Goal: Task Accomplishment & Management: Complete application form

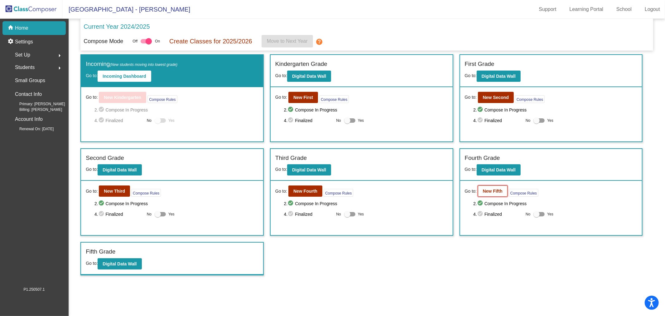
click at [498, 189] on b "New Fifth" at bounding box center [493, 190] width 20 height 5
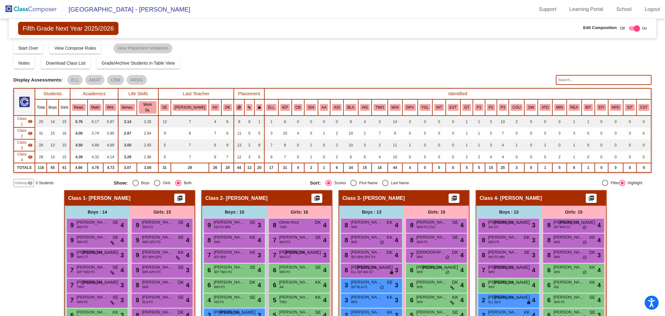
click at [32, 180] on mat-icon "visibility_off" at bounding box center [30, 182] width 5 height 5
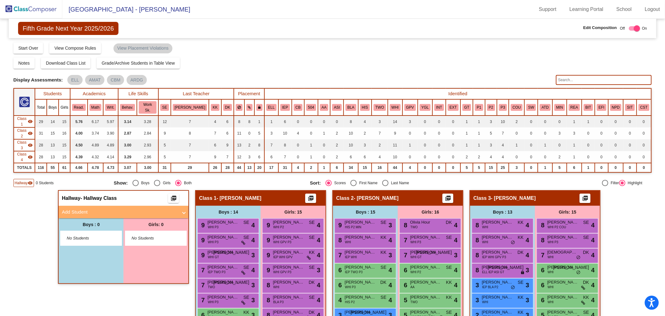
click at [114, 208] on mat-panel-title "Add Student" at bounding box center [120, 211] width 116 height 7
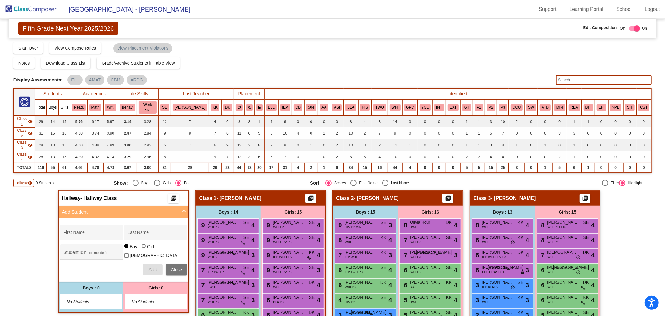
click at [80, 252] on input "Student Id (Recommended)" at bounding box center [91, 254] width 56 height 5
paste input "63972514"
type input "63972514"
click at [69, 232] on input "First Name" at bounding box center [91, 234] width 56 height 5
paste input "[PERSON_NAME]"
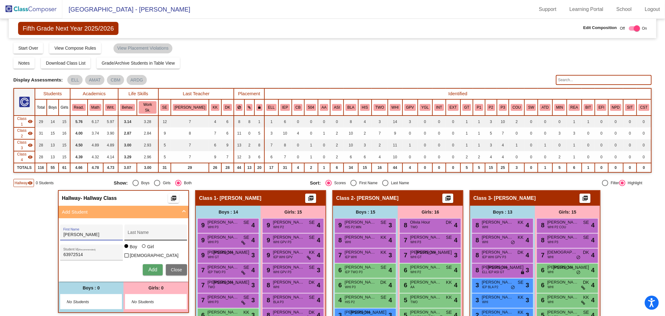
type input "[PERSON_NAME]"
click at [143, 232] on input "Last Name" at bounding box center [156, 234] width 56 height 5
paste input "[PERSON_NAME]"
type input "[PERSON_NAME]"
drag, startPoint x: 66, startPoint y: 220, endPoint x: 0, endPoint y: 213, distance: 66.1
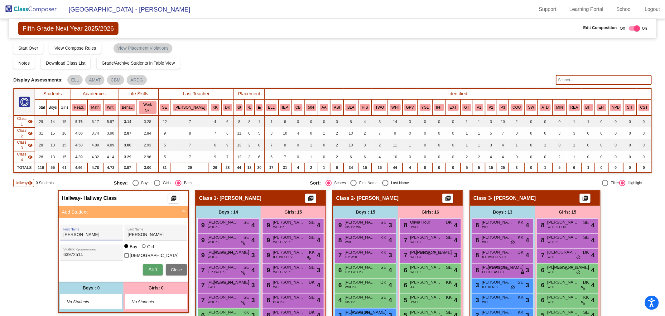
click at [2, 216] on mat-sidenav-content "Fifth Grade Next Year 2025/2026 Edit Composition Off On Incoming Digital Data W…" at bounding box center [332, 167] width 665 height 297
type input "[PERSON_NAME]"
click at [143, 244] on div at bounding box center [144, 246] width 5 height 5
click at [144, 249] on input "Girl" at bounding box center [144, 249] width 0 height 0
radio input "true"
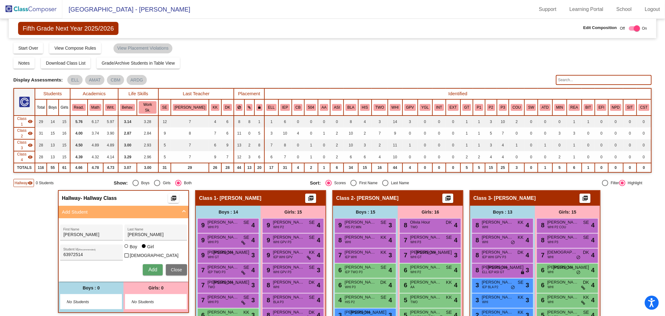
click at [148, 245] on div "[PERSON_NAME] First Name [PERSON_NAME] Last Name 63972514 Student Id (Recommend…" at bounding box center [123, 249] width 133 height 57
click at [151, 267] on span "Add" at bounding box center [152, 269] width 9 height 5
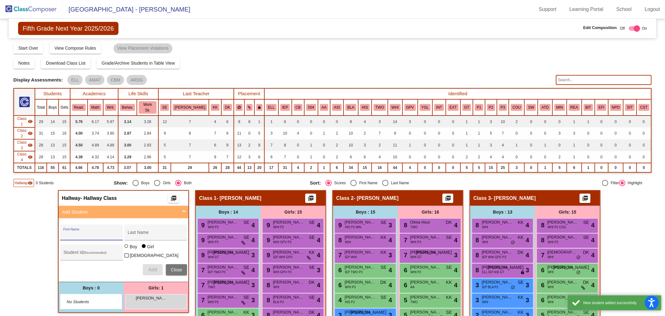
click at [161, 292] on div "Girls: 1 [PERSON_NAME] lock do_not_disturb_alt" at bounding box center [156, 296] width 65 height 31
click at [159, 294] on div "[PERSON_NAME] lock do_not_disturb_alt" at bounding box center [156, 300] width 60 height 13
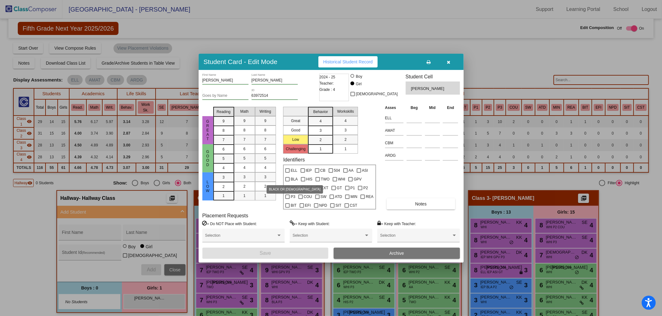
click at [290, 176] on label "BLA" at bounding box center [291, 178] width 12 height 7
click at [288, 181] on input "BLA" at bounding box center [287, 181] width 0 height 0
checkbox input "true"
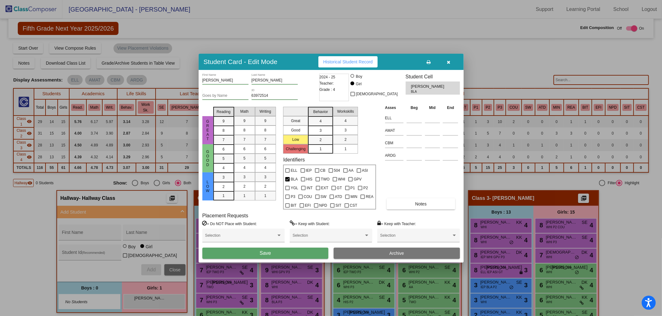
click at [313, 254] on button "Save" at bounding box center [265, 252] width 126 height 11
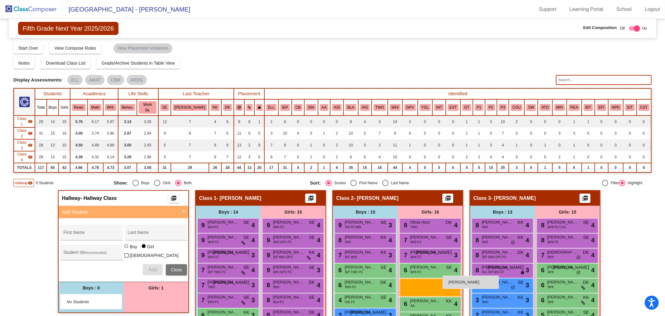
drag, startPoint x: 157, startPoint y: 288, endPoint x: 443, endPoint y: 275, distance: 285.6
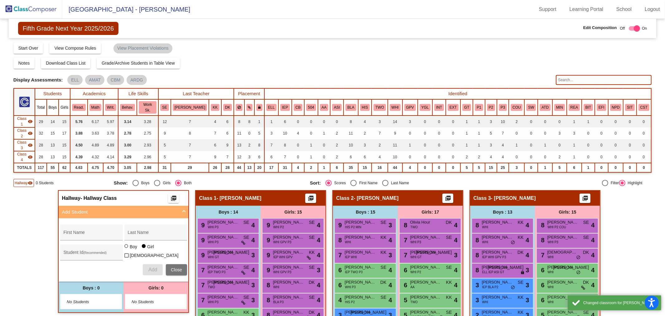
click at [180, 267] on span "Close" at bounding box center [176, 269] width 11 height 5
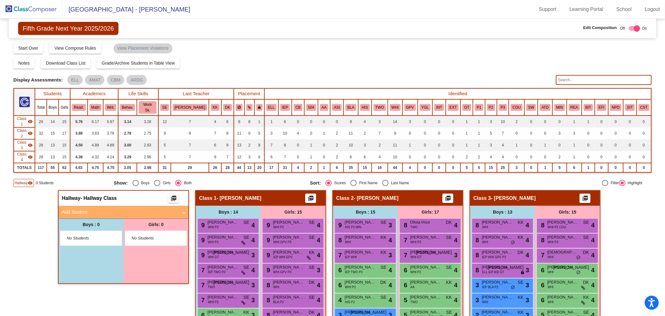
click at [26, 180] on span "Hallway" at bounding box center [21, 183] width 13 height 6
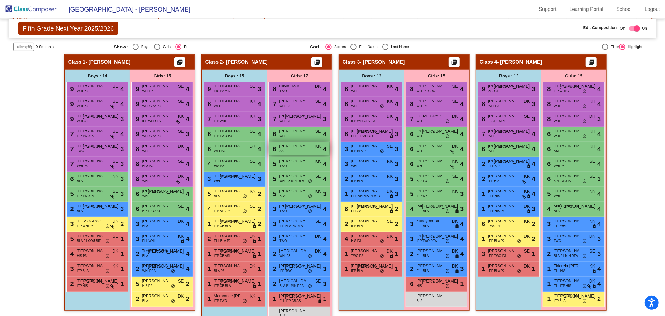
scroll to position [138, 0]
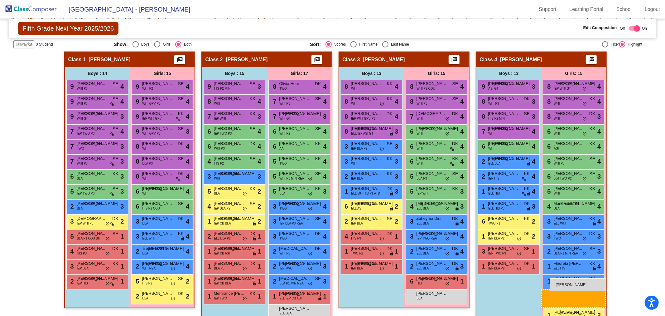
drag, startPoint x: 288, startPoint y: 295, endPoint x: 550, endPoint y: 278, distance: 263.2
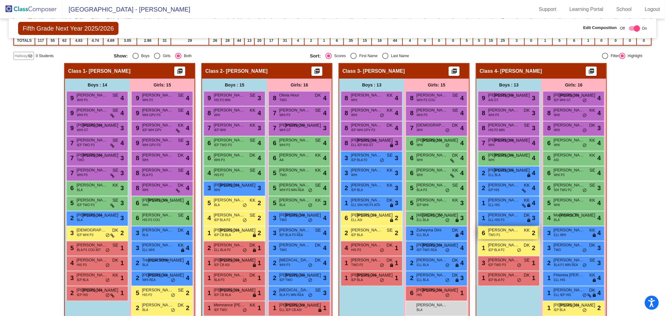
scroll to position [135, 0]
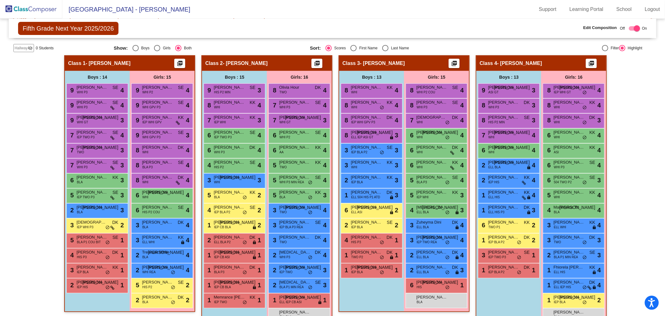
click at [17, 8] on img at bounding box center [31, 9] width 62 height 18
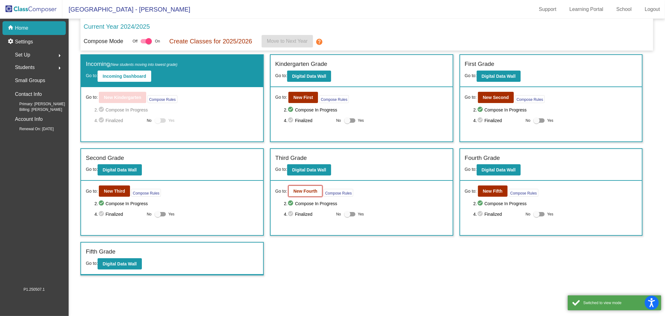
click at [314, 187] on button "New Fourth" at bounding box center [305, 190] width 34 height 11
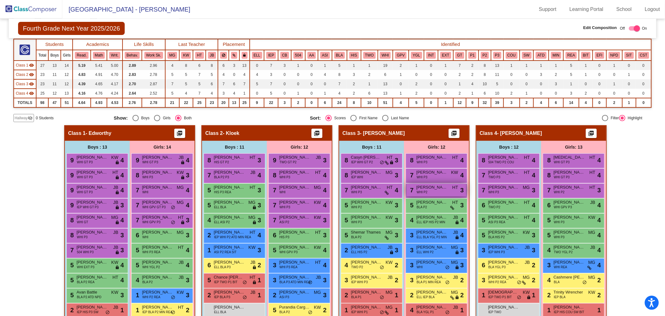
scroll to position [105, 0]
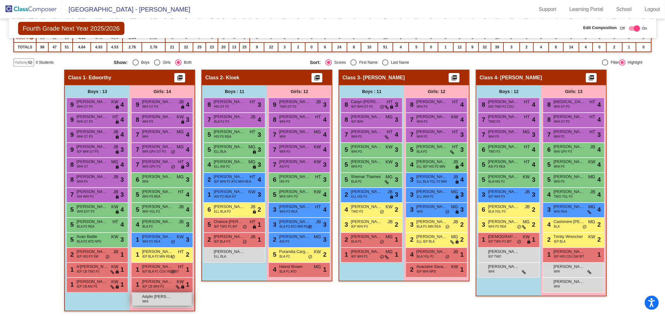
click at [158, 301] on div "Adylin [PERSON_NAME] WHI lock do_not_disturb_alt" at bounding box center [162, 299] width 60 height 13
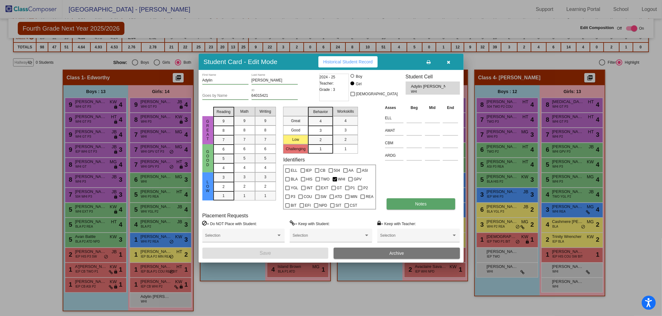
click at [420, 204] on span "Notes" at bounding box center [421, 203] width 12 height 5
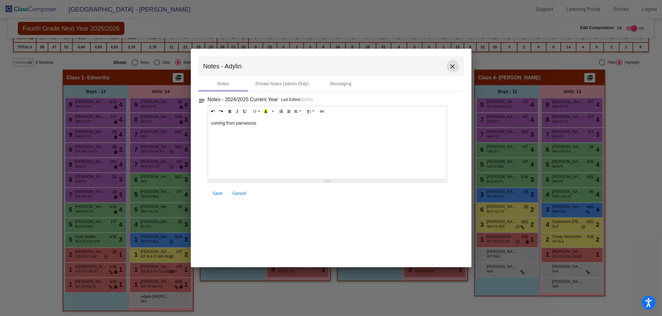
click at [453, 66] on mat-icon "close" at bounding box center [452, 66] width 7 height 7
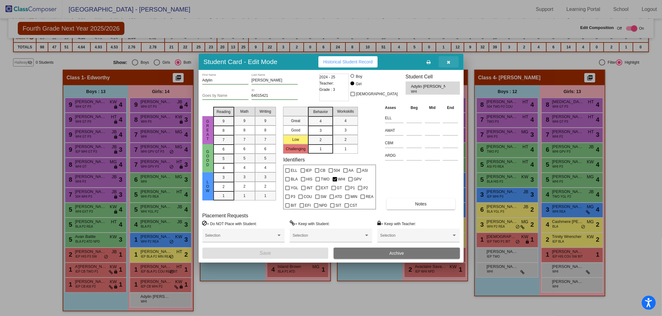
click at [449, 62] on icon "button" at bounding box center [448, 62] width 3 height 4
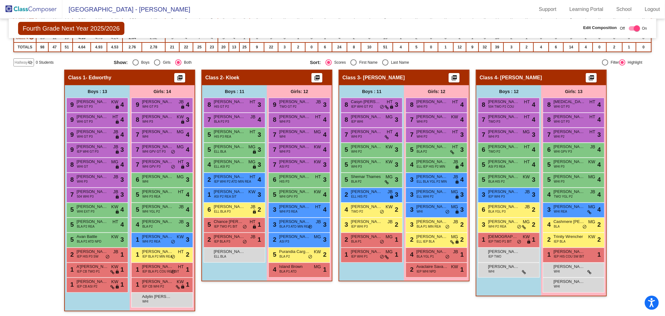
click at [38, 10] on img at bounding box center [31, 9] width 62 height 18
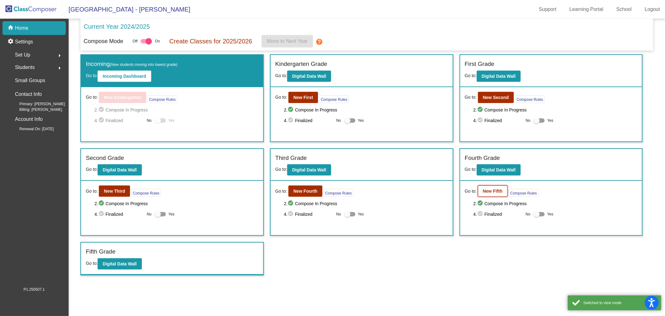
click at [490, 189] on b "New Fifth" at bounding box center [493, 190] width 20 height 5
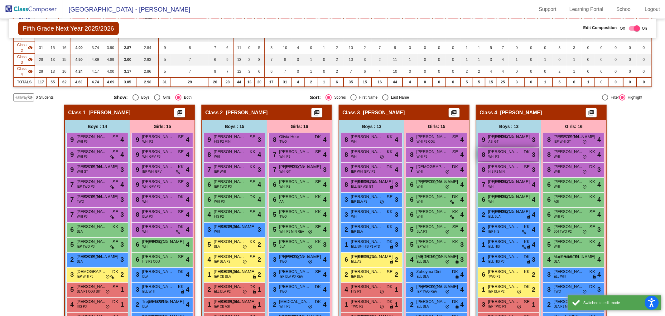
scroll to position [135, 0]
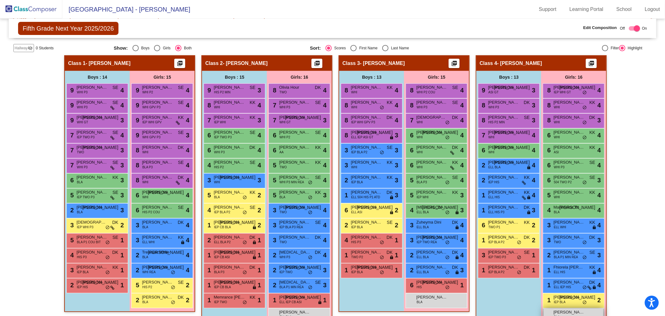
click at [578, 309] on span "[PERSON_NAME]" at bounding box center [569, 312] width 31 height 6
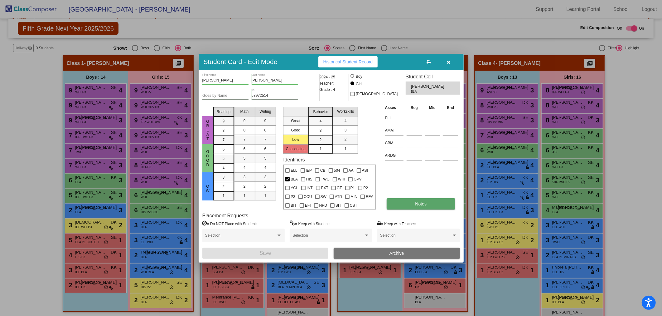
click at [405, 204] on button "Notes" at bounding box center [421, 203] width 69 height 11
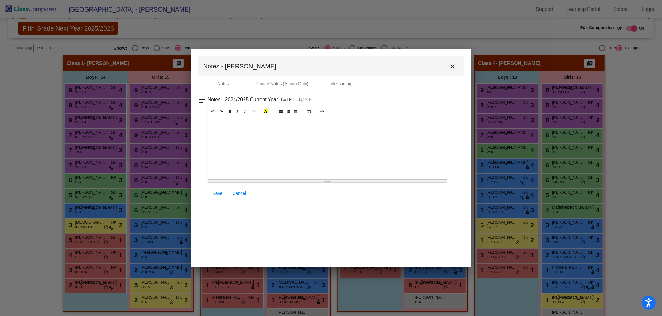
click at [308, 142] on div at bounding box center [327, 148] width 239 height 62
click at [219, 194] on span "Save" at bounding box center [218, 193] width 10 height 5
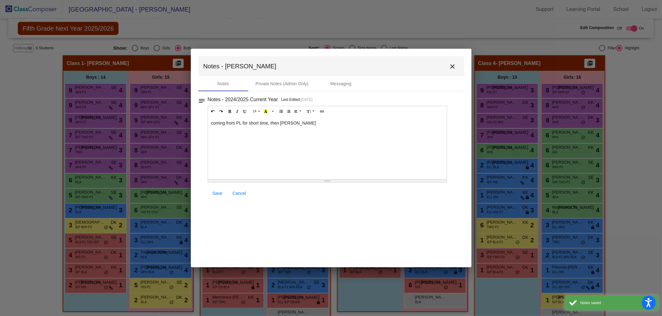
click at [447, 68] on button "close" at bounding box center [453, 66] width 12 height 12
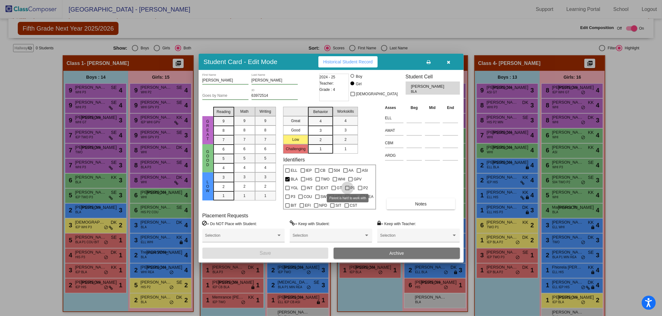
click at [351, 187] on span "P1" at bounding box center [353, 187] width 5 height 7
click at [347, 190] on input "P1" at bounding box center [347, 190] width 0 height 0
checkbox input "true"
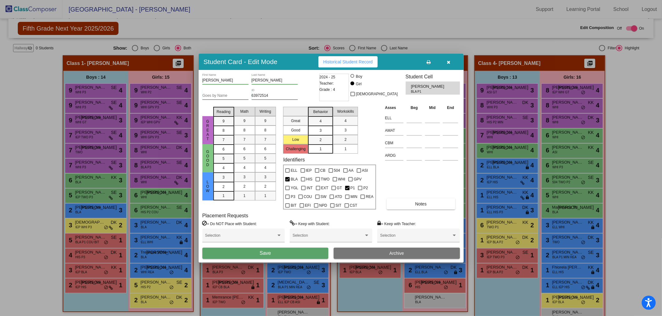
click at [267, 252] on span "Save" at bounding box center [265, 252] width 11 height 5
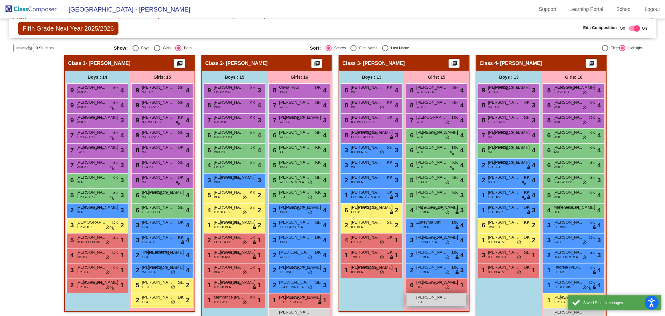
click at [432, 294] on span "[PERSON_NAME]" at bounding box center [431, 297] width 31 height 6
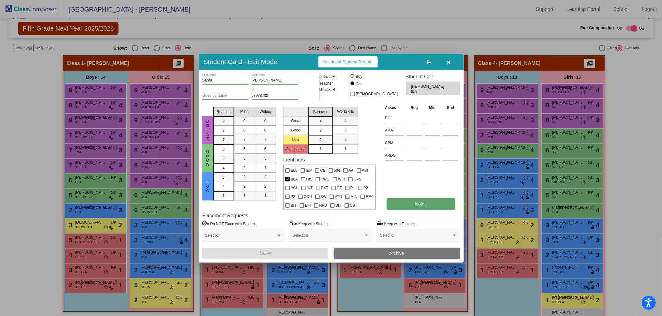
click at [401, 199] on button "Notes" at bounding box center [421, 203] width 69 height 11
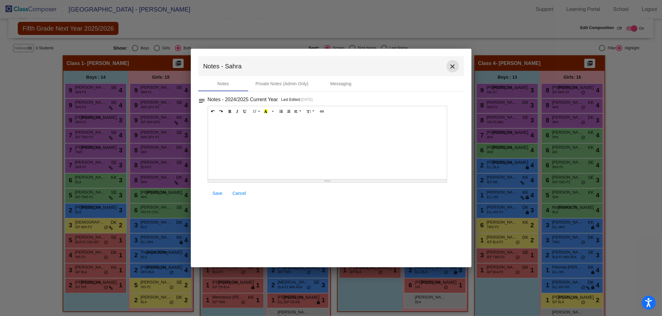
click at [452, 68] on mat-icon "close" at bounding box center [452, 66] width 7 height 7
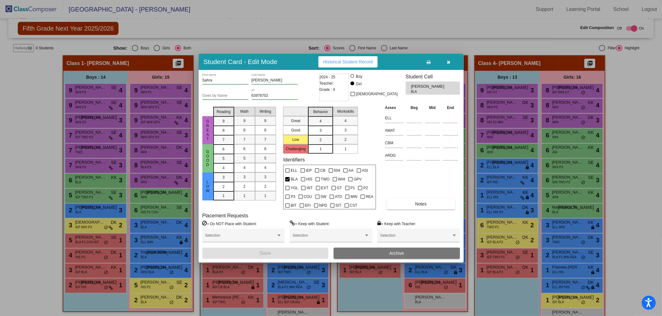
click at [452, 60] on button "button" at bounding box center [449, 61] width 20 height 11
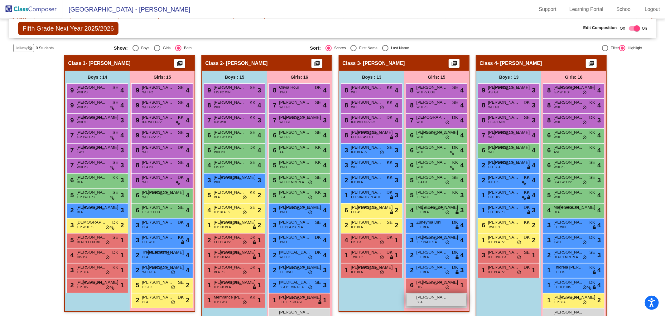
click at [429, 294] on span "[PERSON_NAME]" at bounding box center [431, 297] width 31 height 6
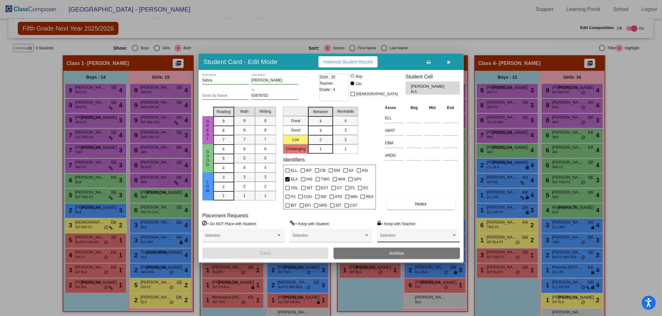
click at [394, 234] on div "Selection" at bounding box center [418, 236] width 77 height 11
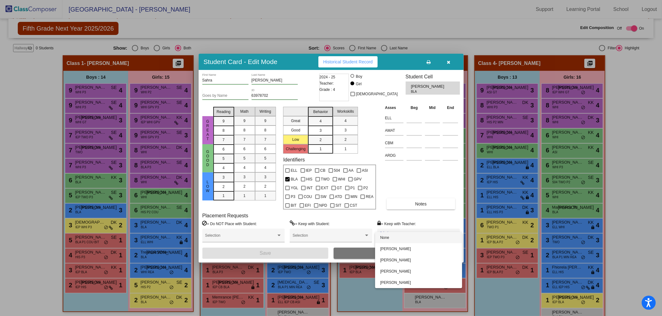
click at [402, 202] on div at bounding box center [331, 158] width 662 height 316
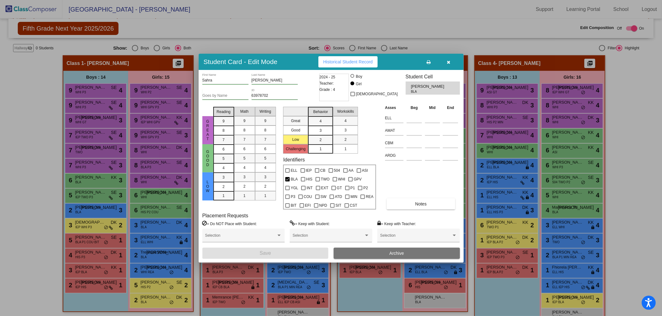
click at [402, 202] on button "Notes" at bounding box center [421, 203] width 69 height 11
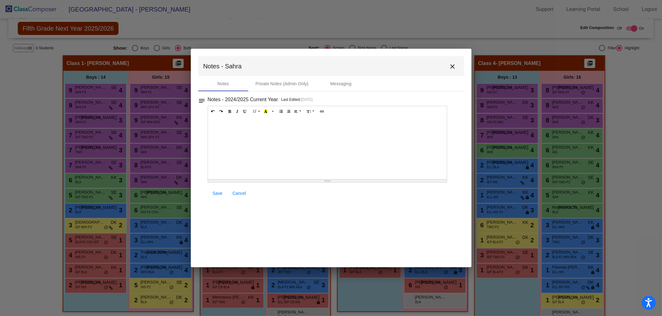
drag, startPoint x: 367, startPoint y: 178, endPoint x: 363, endPoint y: 177, distance: 3.7
click at [366, 178] on div at bounding box center [327, 148] width 239 height 62
click at [213, 192] on span "Save" at bounding box center [218, 193] width 10 height 5
click at [454, 70] on mat-icon "close" at bounding box center [452, 66] width 7 height 7
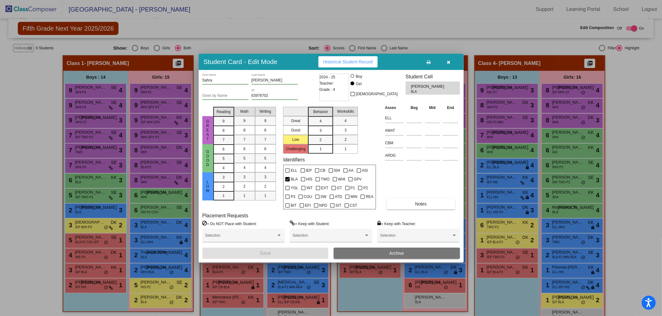
click at [450, 61] on button "button" at bounding box center [449, 61] width 20 height 11
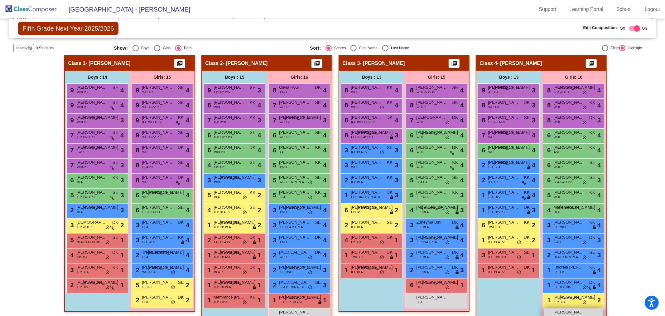
click at [579, 309] on span "[PERSON_NAME]" at bounding box center [569, 312] width 31 height 6
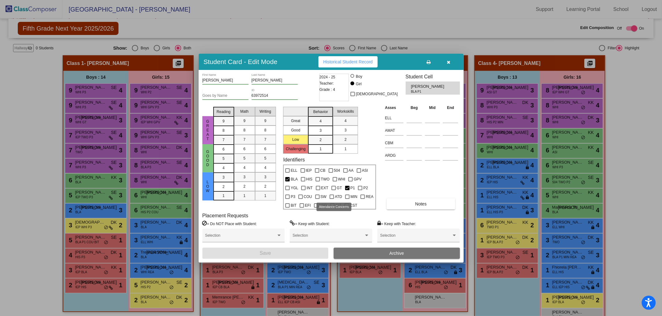
click at [336, 197] on span "ATD" at bounding box center [338, 196] width 7 height 7
click at [332, 199] on input "ATD" at bounding box center [332, 199] width 0 height 0
checkbox input "true"
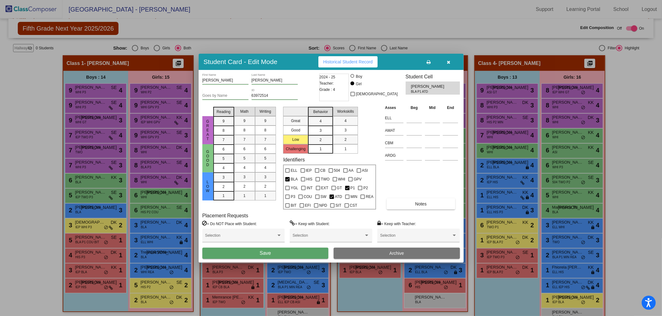
click at [316, 259] on div "[PERSON_NAME] First Name [PERSON_NAME] Last Name Goes by Name 63972514 ID 2024 …" at bounding box center [331, 166] width 265 height 192
click at [316, 252] on button "Save" at bounding box center [265, 252] width 126 height 11
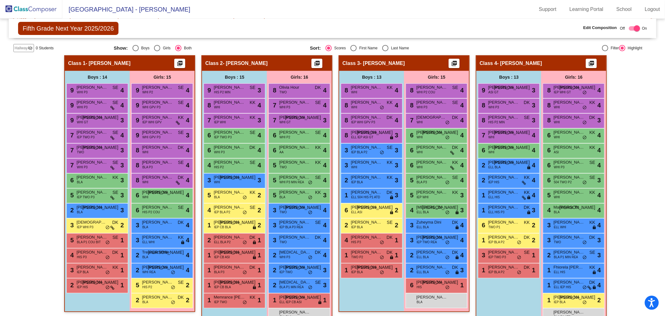
click at [19, 7] on img at bounding box center [31, 9] width 62 height 18
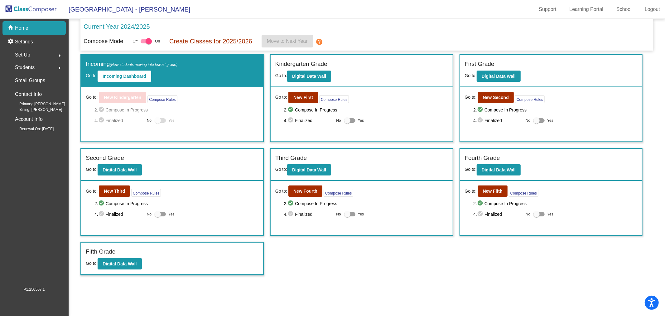
click at [25, 2] on img at bounding box center [31, 9] width 62 height 18
click at [300, 188] on b "New Fourth" at bounding box center [305, 190] width 24 height 5
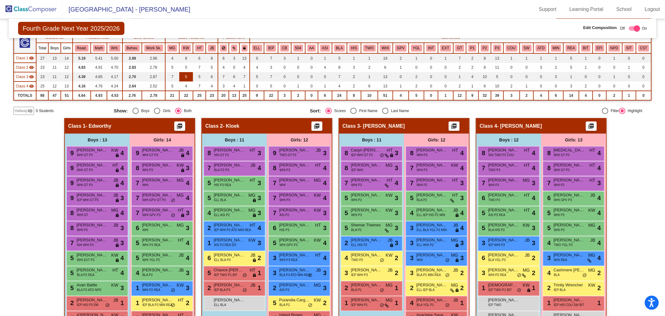
scroll to position [69, 0]
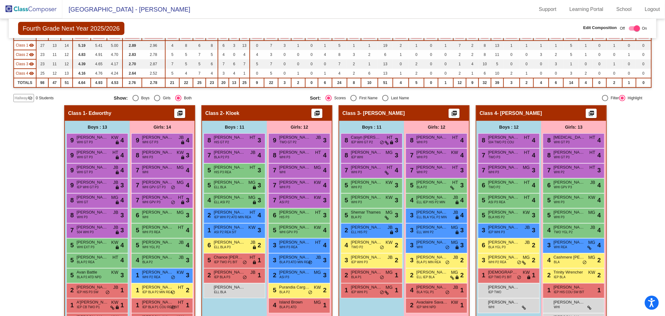
click at [26, 96] on span "Hallway" at bounding box center [21, 98] width 13 height 6
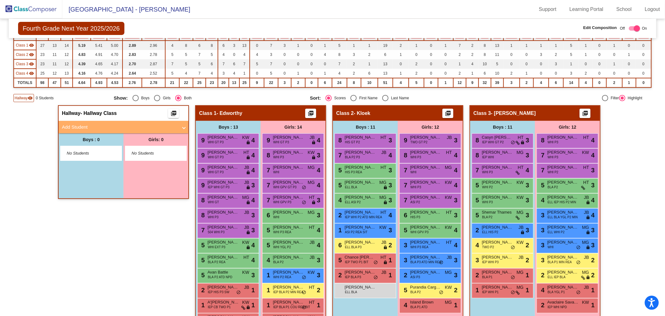
click at [92, 124] on mat-panel-title "Add Student" at bounding box center [120, 127] width 116 height 7
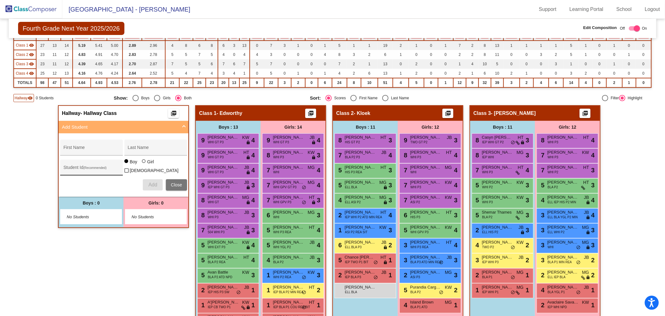
click at [88, 160] on div "Student Id (Recommended)" at bounding box center [91, 167] width 63 height 16
click at [86, 167] on input "Student Id (Recommended)" at bounding box center [91, 169] width 56 height 5
paste input "63914315"
type input "63914315"
click at [69, 147] on input "First Name" at bounding box center [91, 149] width 56 height 5
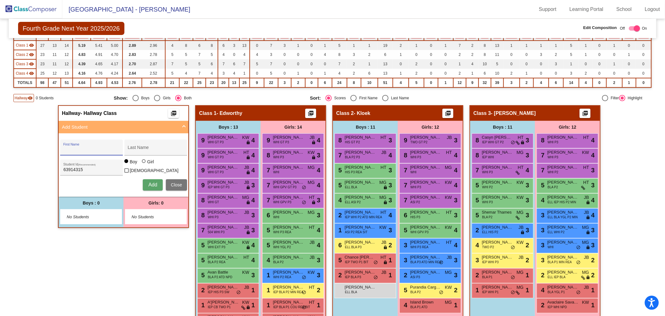
type input "B"
type input "[PERSON_NAME]"
click at [153, 182] on span "Add" at bounding box center [152, 184] width 9 height 5
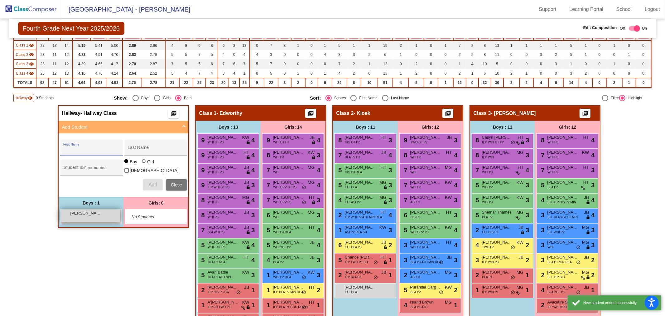
click at [105, 217] on div "[PERSON_NAME] lock do_not_disturb_alt" at bounding box center [91, 215] width 60 height 13
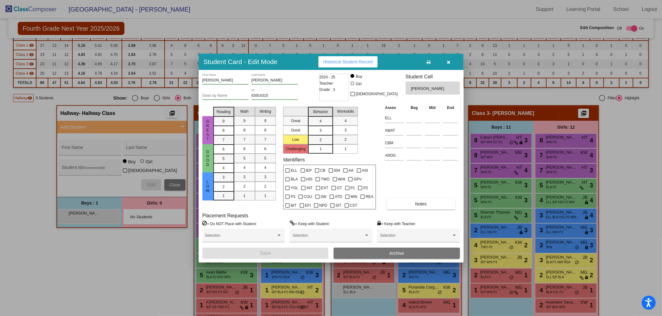
click at [394, 209] on div "[PERSON_NAME] First Name [PERSON_NAME] Last Name Goes by Name 63914315 ID 2024 …" at bounding box center [331, 166] width 258 height 185
click at [395, 204] on button "Notes" at bounding box center [421, 203] width 69 height 11
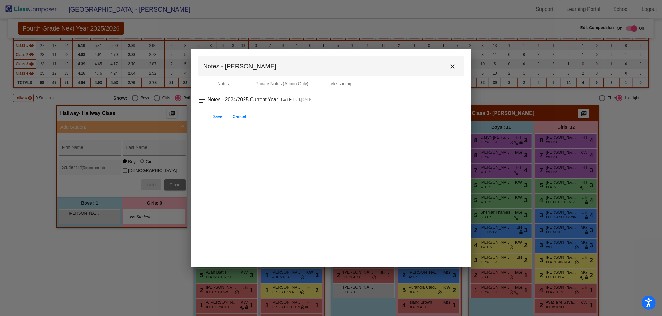
click at [285, 197] on mat-dialog-container "Notes - [PERSON_NAME] close Notes Private Notes (Admin Only) Messaging notes No…" at bounding box center [331, 158] width 281 height 218
click at [280, 173] on div at bounding box center [327, 148] width 239 height 62
click at [216, 196] on link "Save" at bounding box center [218, 192] width 20 height 11
click at [214, 194] on span "Save" at bounding box center [218, 193] width 10 height 5
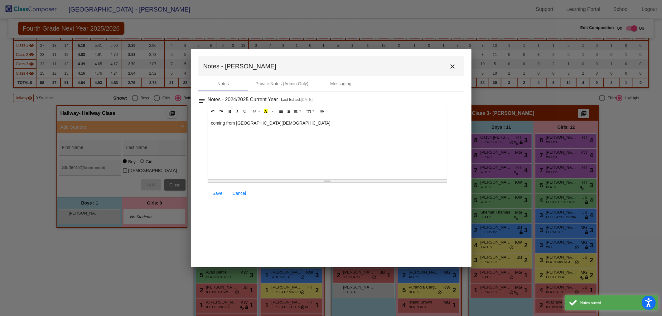
click at [453, 67] on mat-icon "close" at bounding box center [452, 66] width 7 height 7
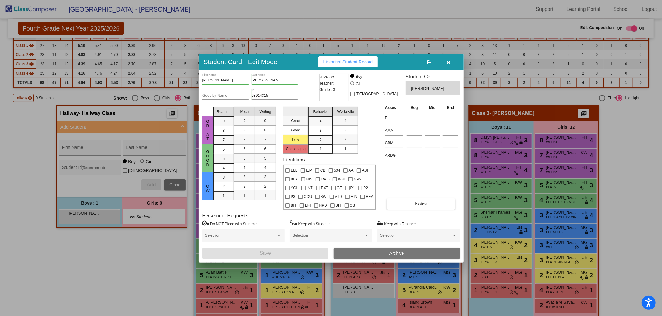
click at [331, 179] on div "WHI" at bounding box center [339, 178] width 16 height 9
click at [333, 178] on div at bounding box center [335, 179] width 4 height 4
click at [335, 181] on input "WHI" at bounding box center [335, 181] width 0 height 0
checkbox input "true"
click at [303, 251] on button "Save" at bounding box center [265, 252] width 126 height 11
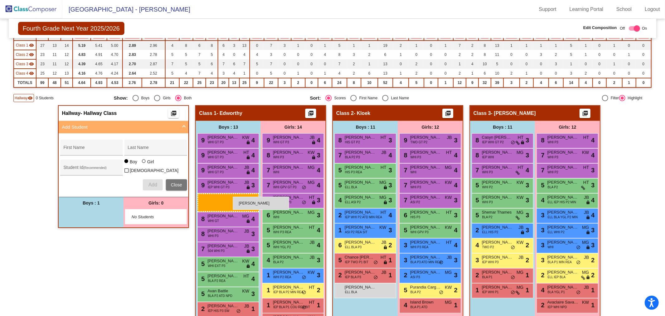
drag, startPoint x: 99, startPoint y: 217, endPoint x: 233, endPoint y: 196, distance: 135.6
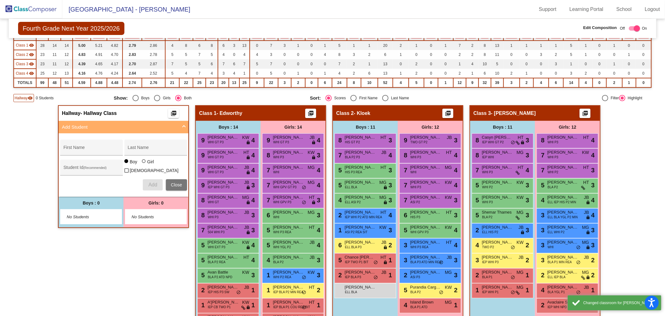
click at [171, 182] on span "Close" at bounding box center [176, 184] width 11 height 5
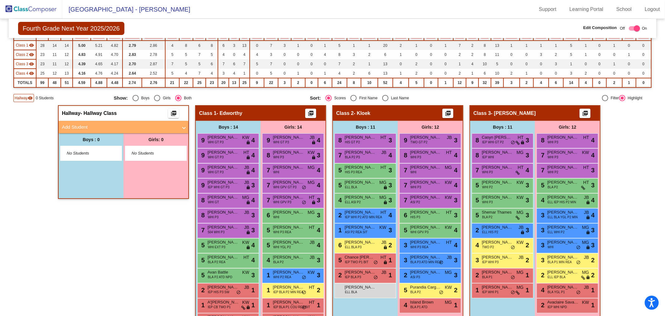
click at [26, 97] on span "Hallway" at bounding box center [21, 98] width 13 height 6
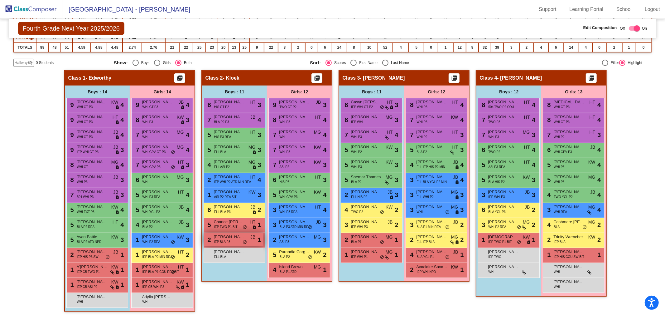
scroll to position [105, 0]
click at [20, 10] on img at bounding box center [31, 9] width 62 height 18
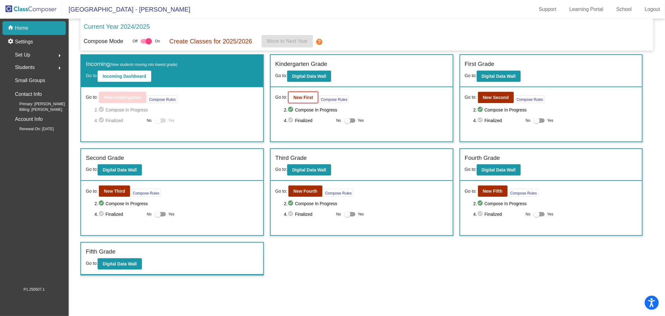
click at [303, 97] on b "New First" at bounding box center [303, 97] width 20 height 5
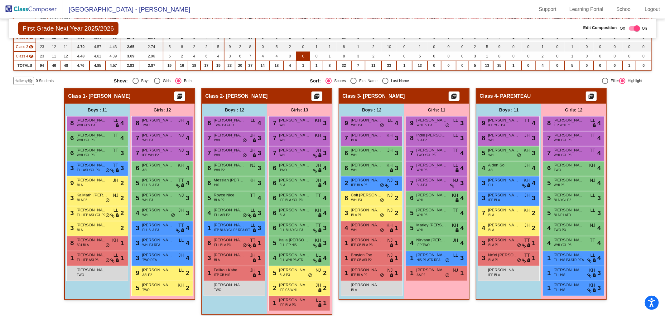
scroll to position [90, 0]
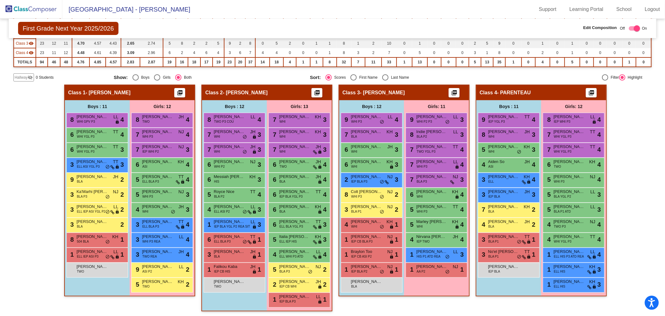
click at [26, 7] on img at bounding box center [31, 9] width 62 height 18
